Goal: Check status: Check status

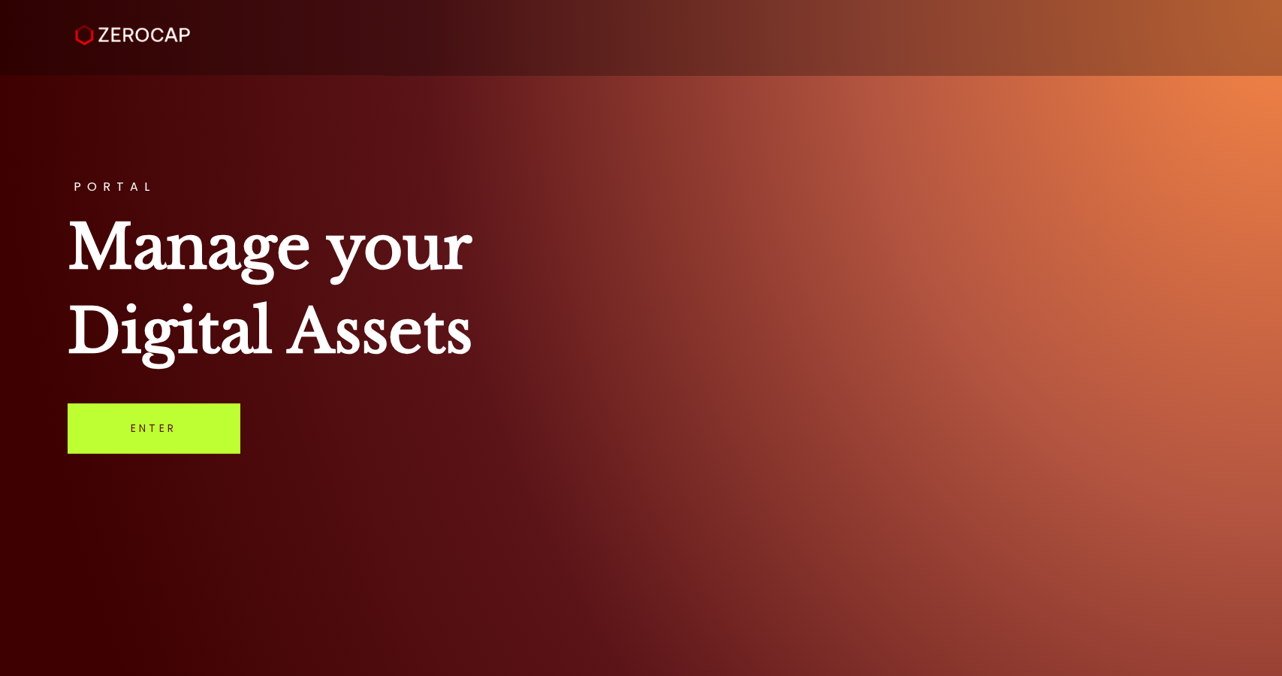
click at [199, 415] on link "Enter" at bounding box center [154, 428] width 172 height 50
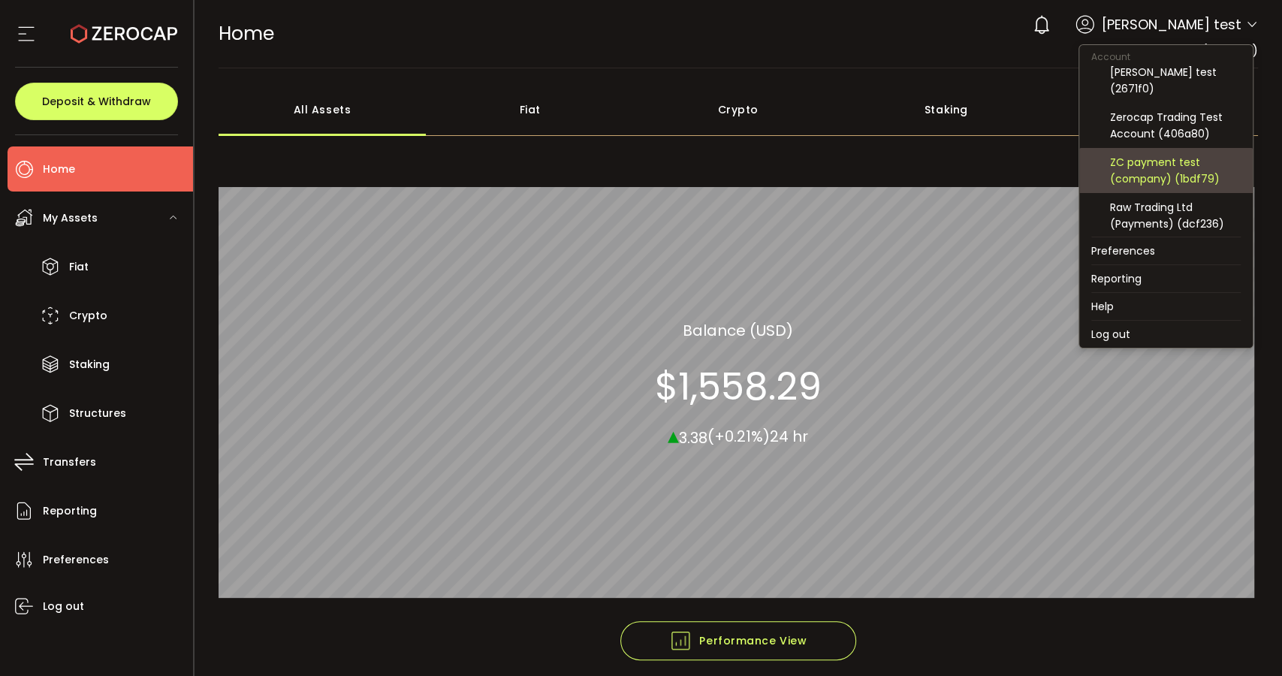
scroll to position [83, 0]
click at [1184, 165] on div "Raw Trading Ltd (Payments) (dcf236)" at bounding box center [1175, 168] width 131 height 33
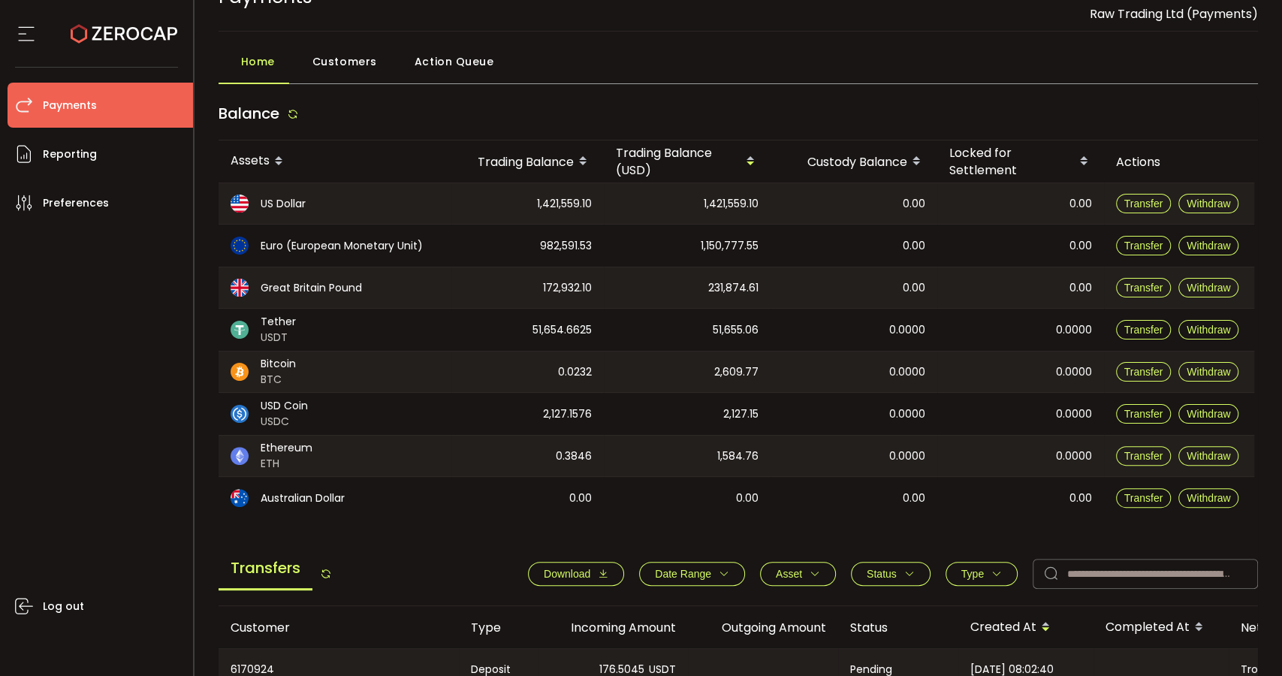
scroll to position [250, 0]
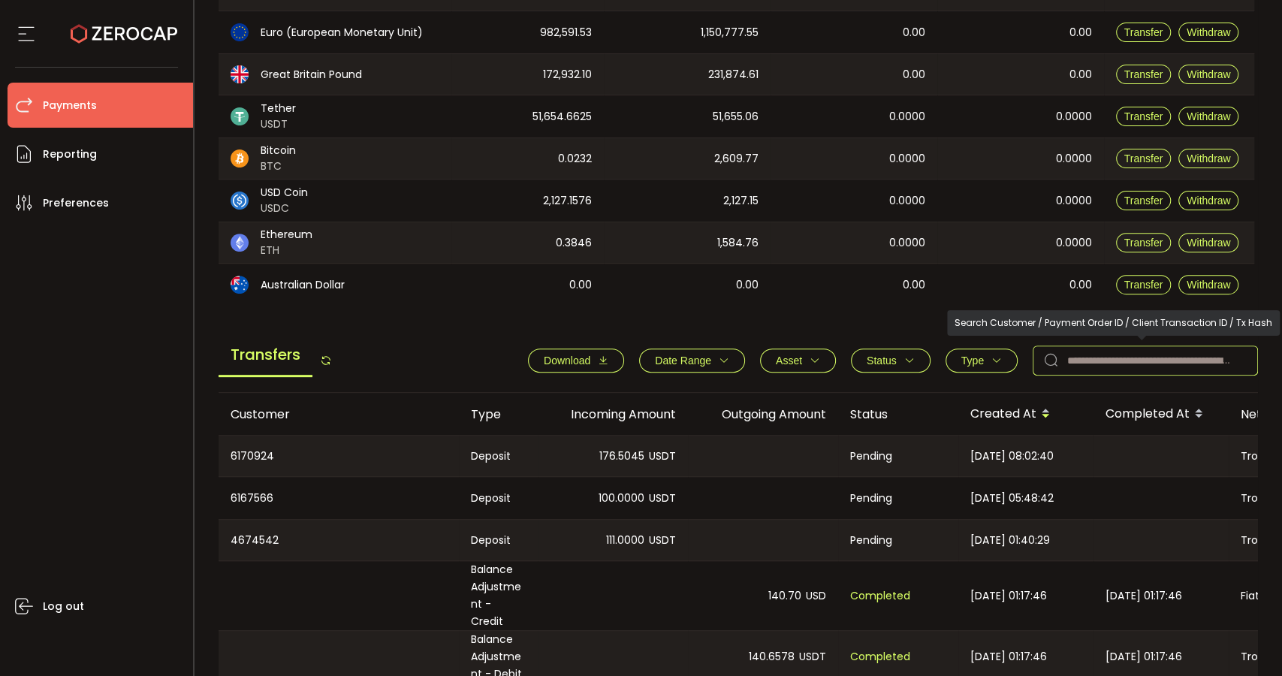
click at [1090, 360] on input "text" at bounding box center [1145, 361] width 225 height 30
paste input "********"
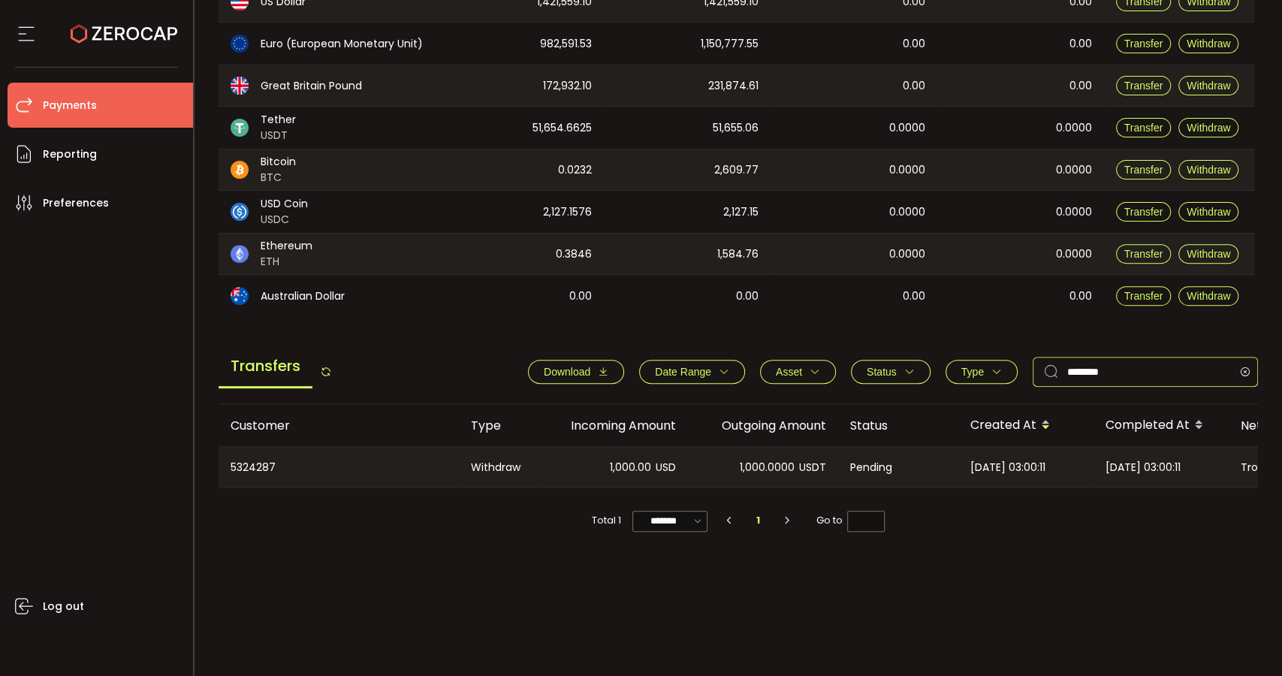
scroll to position [239, 0]
click at [257, 462] on div "5324287" at bounding box center [339, 467] width 240 height 41
copy div "5324287"
click at [247, 463] on div "5324287" at bounding box center [339, 467] width 240 height 41
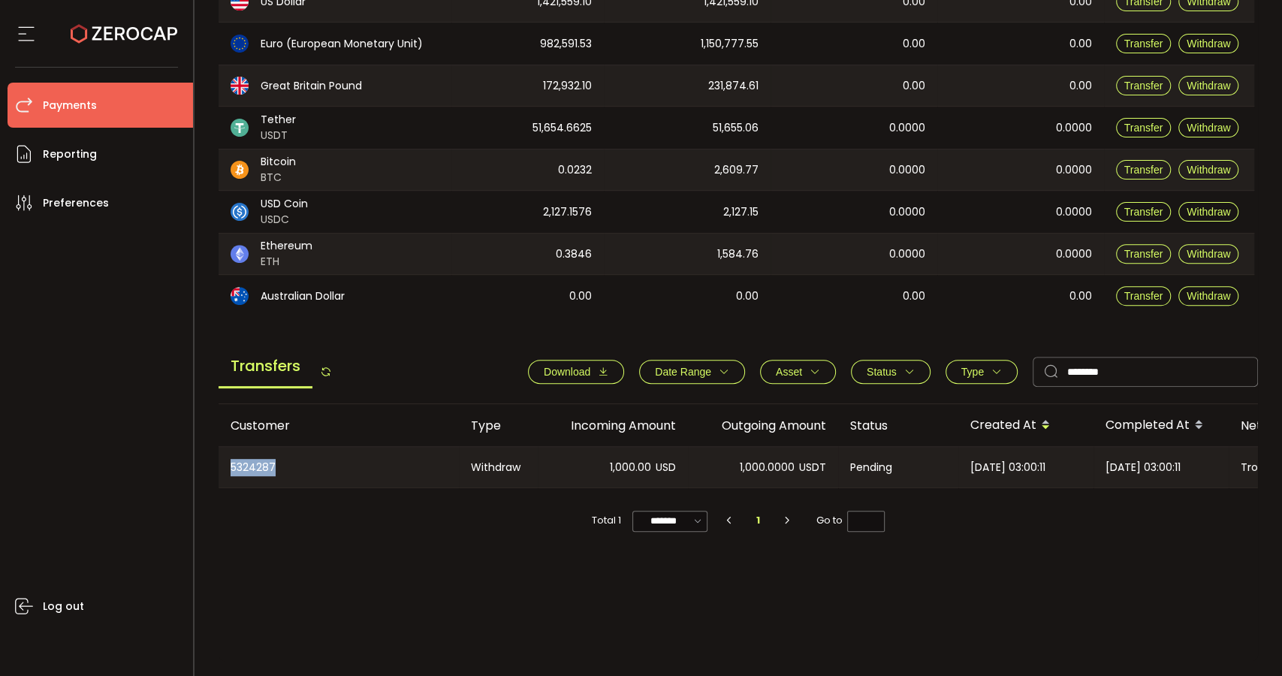
click at [247, 463] on div "5324287" at bounding box center [339, 467] width 240 height 41
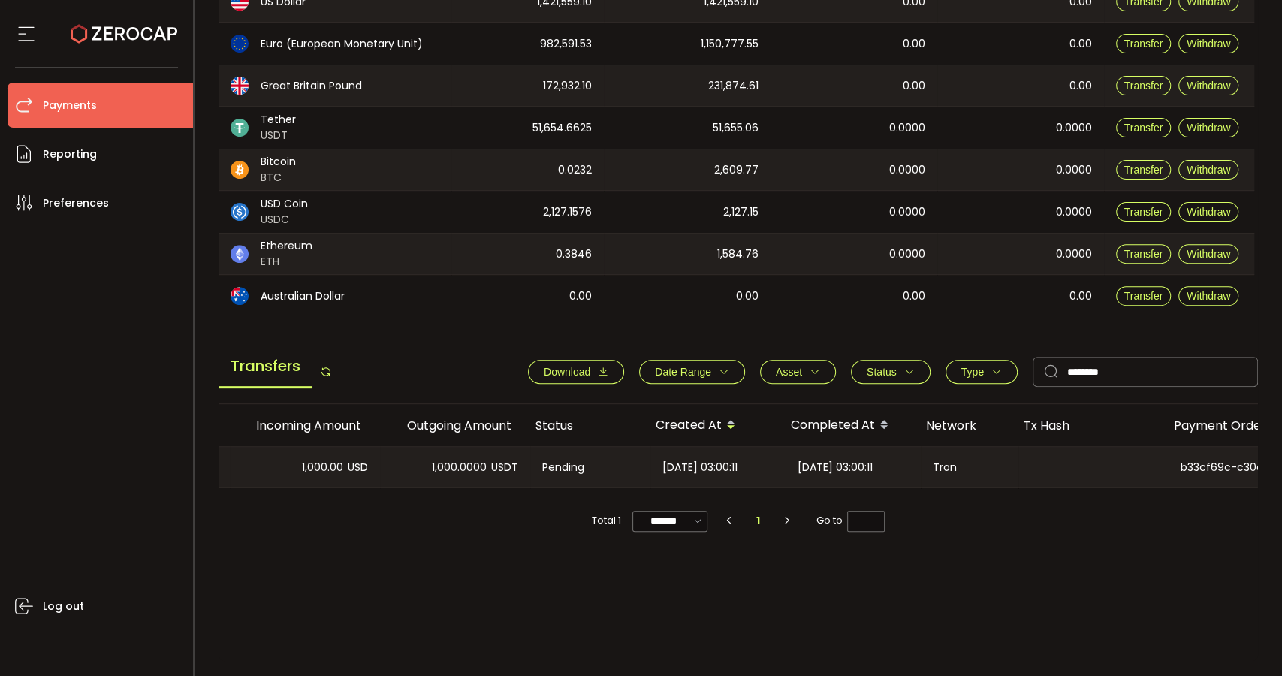
scroll to position [0, 309]
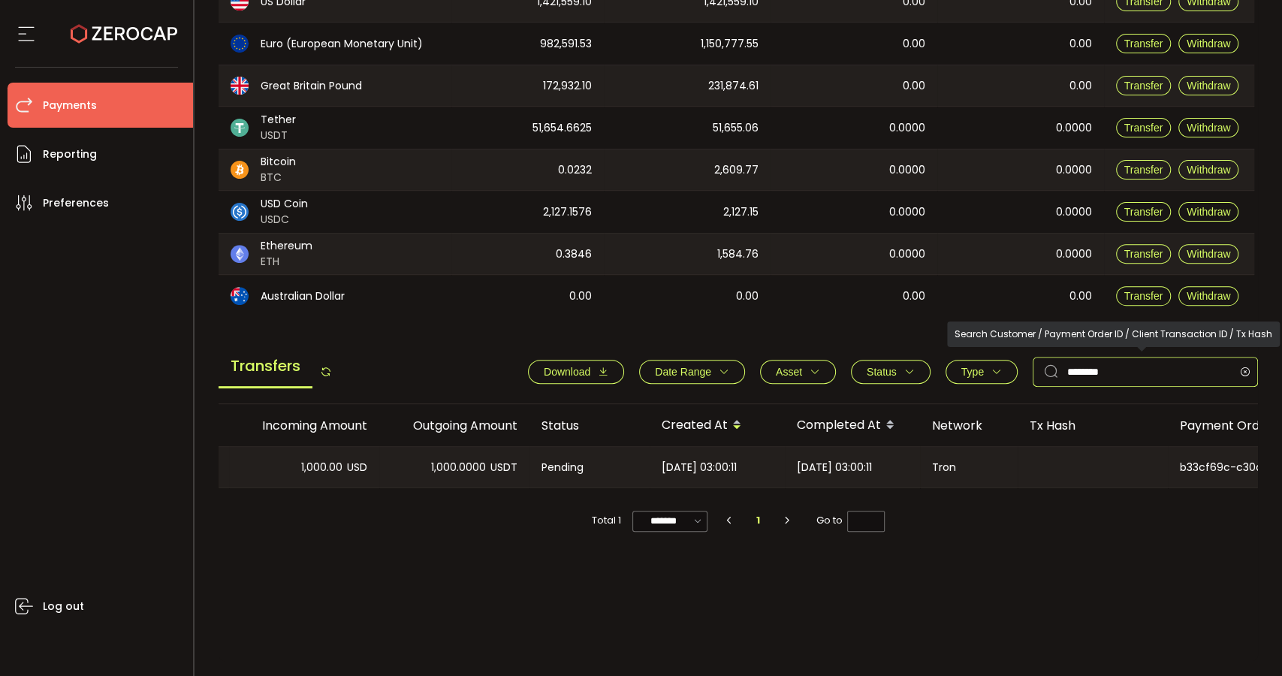
drag, startPoint x: 1134, startPoint y: 375, endPoint x: 968, endPoint y: 371, distance: 166.8
click at [968, 371] on div "Download Date Range - Asset BTC ETH EUR GBP USD USDC USDT Clear Apply Status Ap…" at bounding box center [885, 372] width 745 height 30
paste input "text"
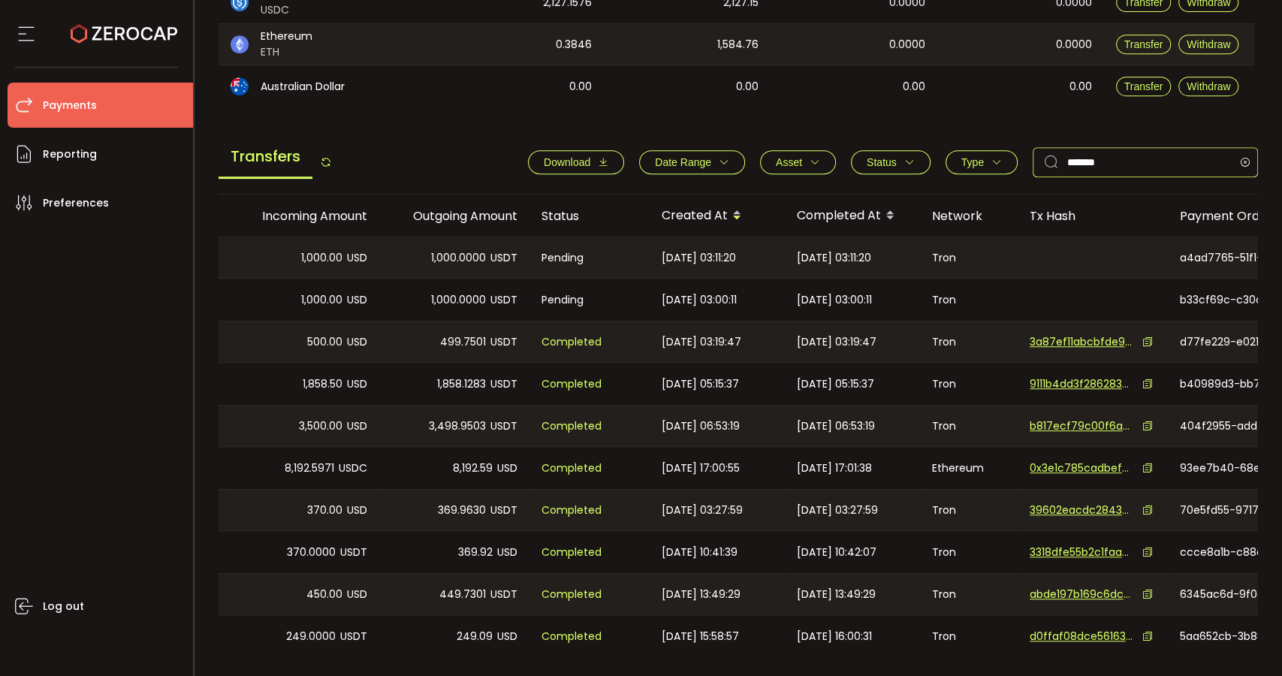
scroll to position [489, 0]
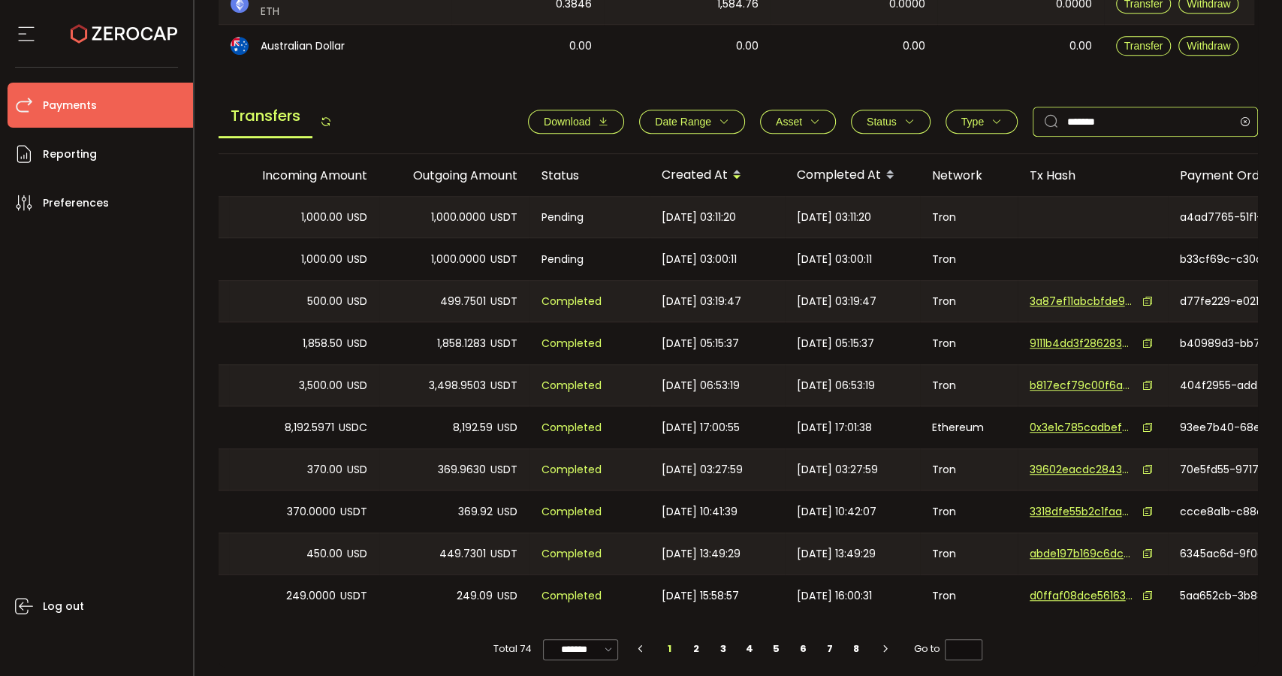
type input "*******"
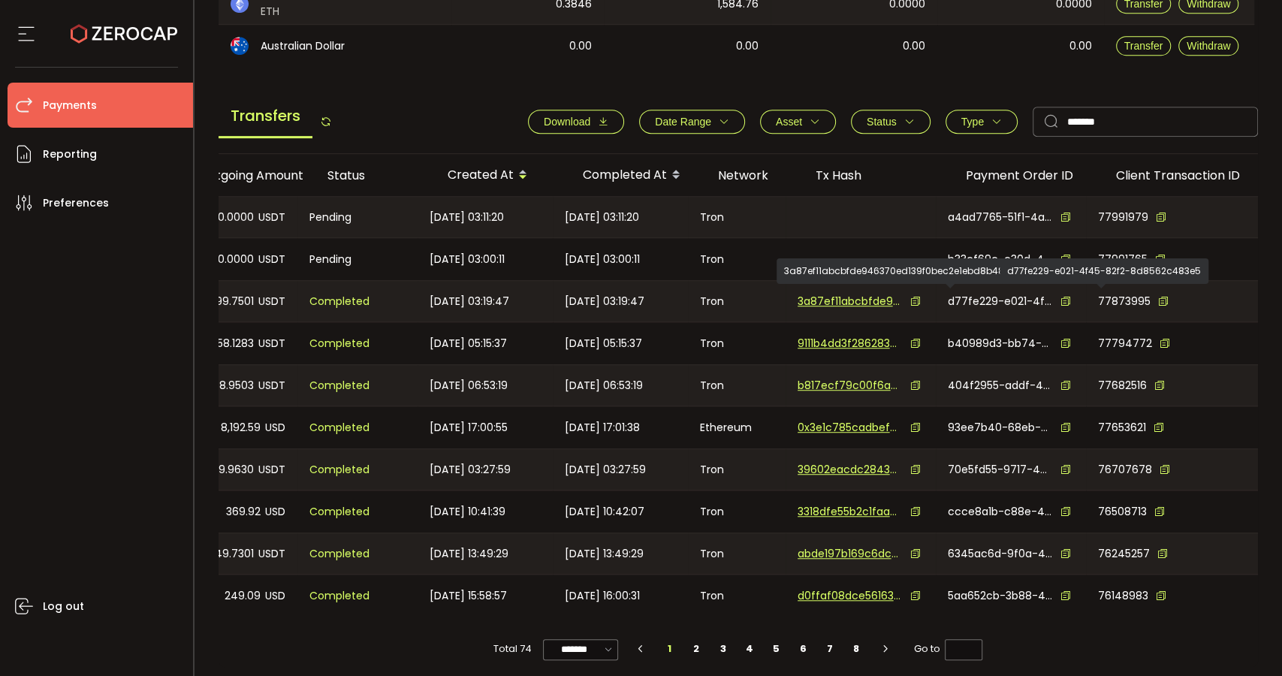
scroll to position [0, 545]
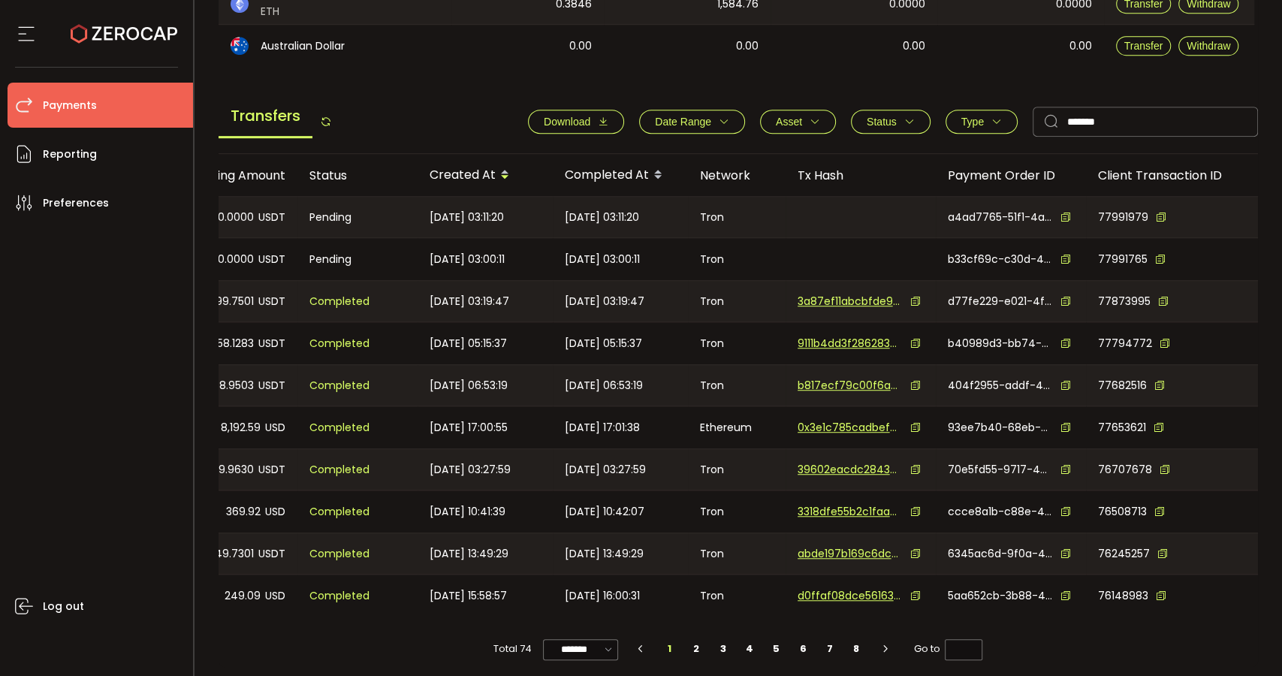
drag, startPoint x: 712, startPoint y: 297, endPoint x: 1281, endPoint y: 283, distance: 568.8
click at [1281, 283] on section "PDF is being processed and will download to your computer PAYMENTS Buy Power $0…" at bounding box center [739, 338] width 1088 height 676
click at [1244, 293] on div "77873995" at bounding box center [1172, 301] width 173 height 41
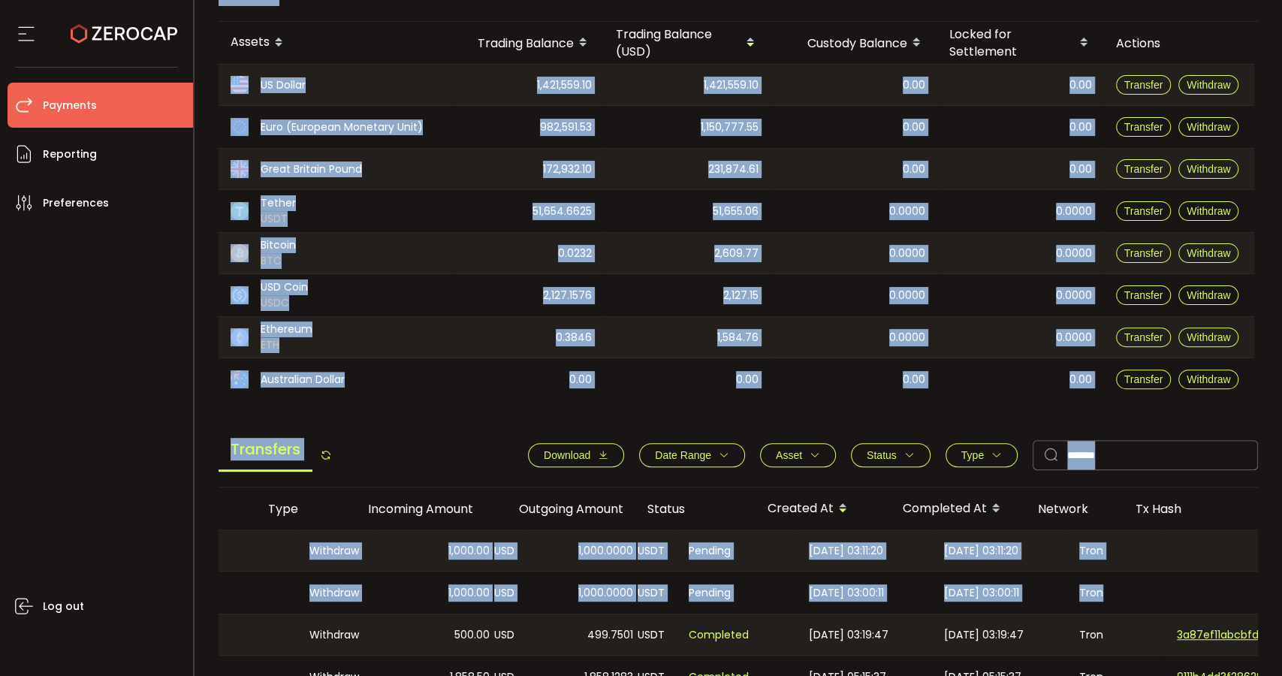
scroll to position [0, 0]
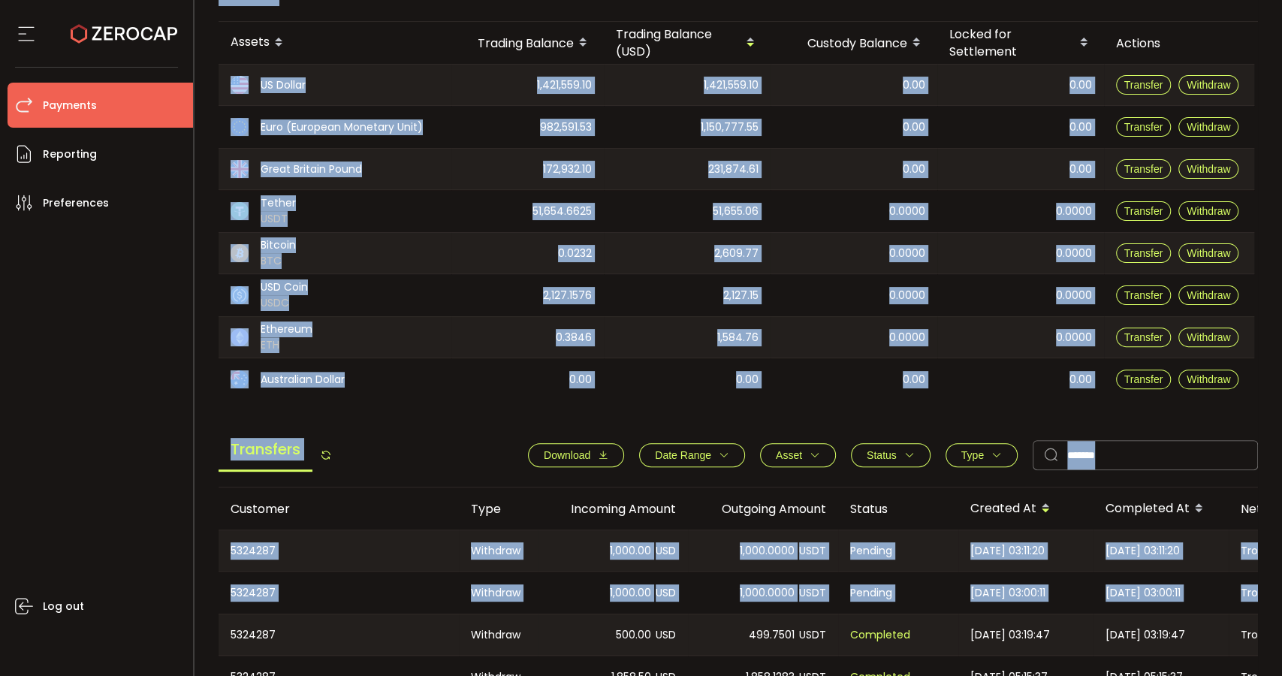
drag, startPoint x: 743, startPoint y: 572, endPoint x: 187, endPoint y: 575, distance: 555.9
click at [187, 575] on div "Confirmation Confirmation Confirm Cancel Deposit & Withdraw Treasury Payments T…" at bounding box center [641, 338] width 1282 height 676
click at [499, 575] on div "Withdraw" at bounding box center [498, 593] width 79 height 42
